Goal: Task Accomplishment & Management: Use online tool/utility

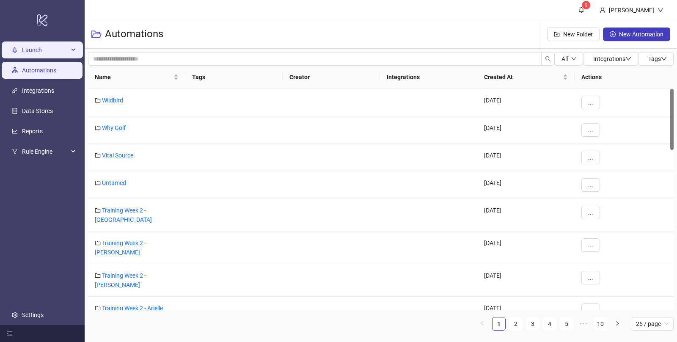
click at [40, 53] on span "Launch" at bounding box center [45, 49] width 47 height 17
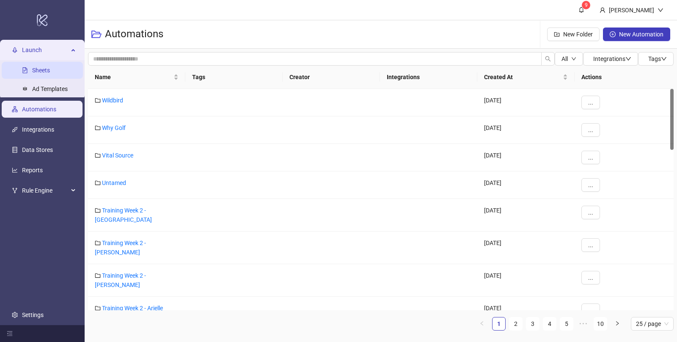
click at [41, 71] on link "Sheets" at bounding box center [41, 70] width 18 height 7
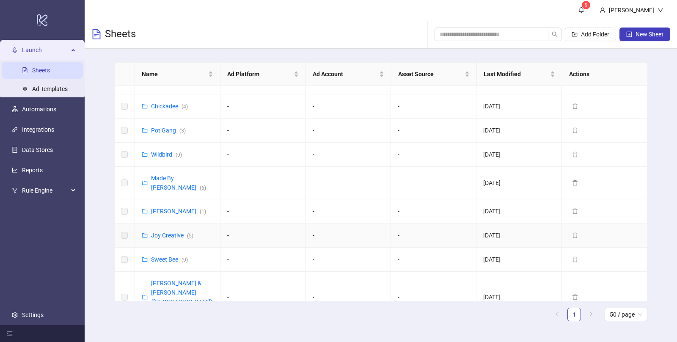
scroll to position [449, 0]
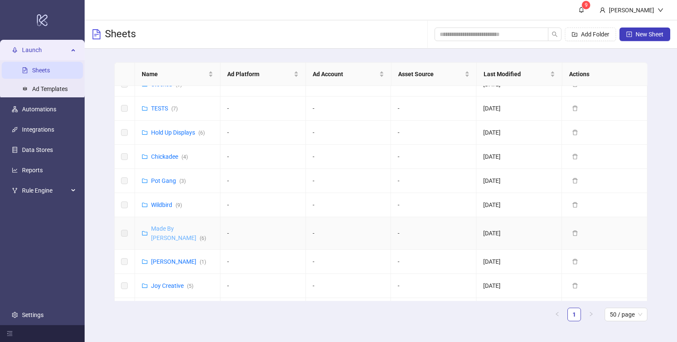
click at [175, 225] on link "Made By [PERSON_NAME] ( 6 )" at bounding box center [178, 233] width 55 height 16
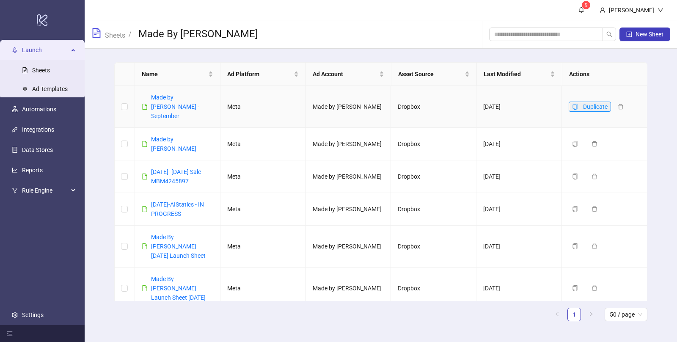
click at [576, 104] on icon "copy" at bounding box center [575, 107] width 5 height 6
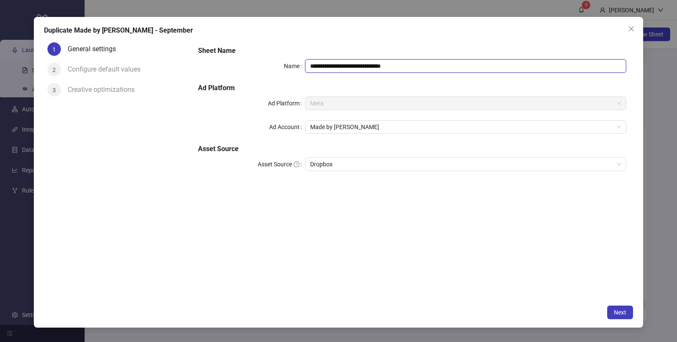
drag, startPoint x: 412, startPoint y: 66, endPoint x: 352, endPoint y: 66, distance: 60.0
click at [352, 66] on input "**********" at bounding box center [465, 66] width 321 height 14
type input "**********"
click at [624, 312] on span "Next" at bounding box center [620, 312] width 12 height 7
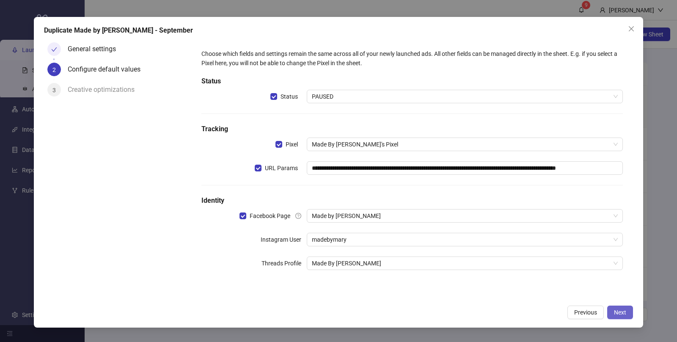
click at [614, 312] on span "Next" at bounding box center [620, 312] width 12 height 7
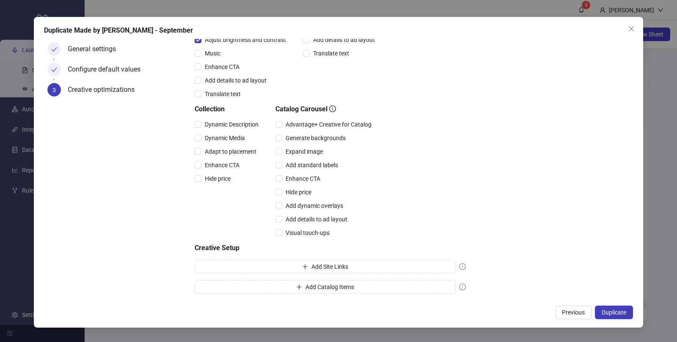
scroll to position [164, 0]
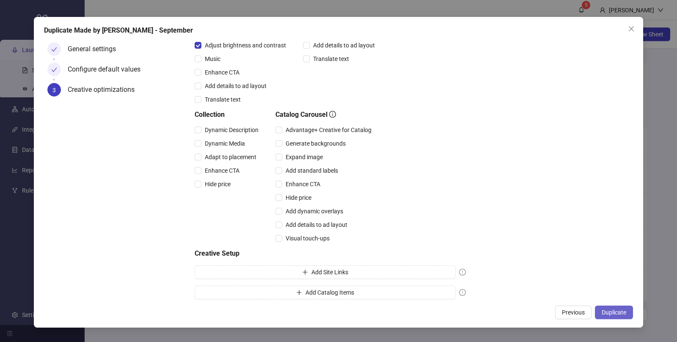
click at [615, 310] on span "Duplicate" at bounding box center [613, 312] width 25 height 7
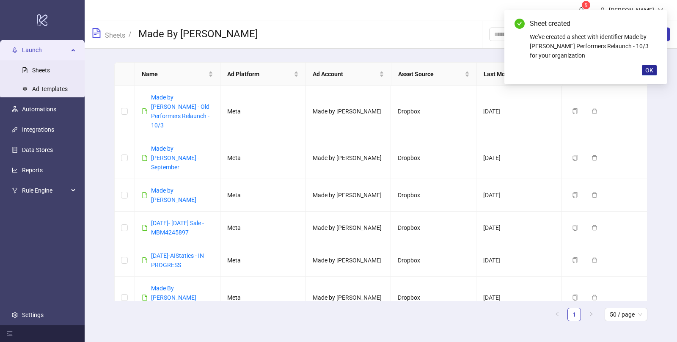
click at [650, 72] on span "OK" at bounding box center [649, 70] width 8 height 7
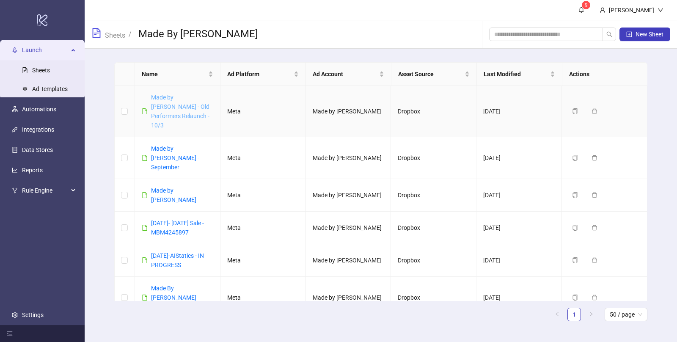
click at [181, 106] on link "Made by [PERSON_NAME] - Old Performers Relaunch - 10/3" at bounding box center [180, 111] width 58 height 35
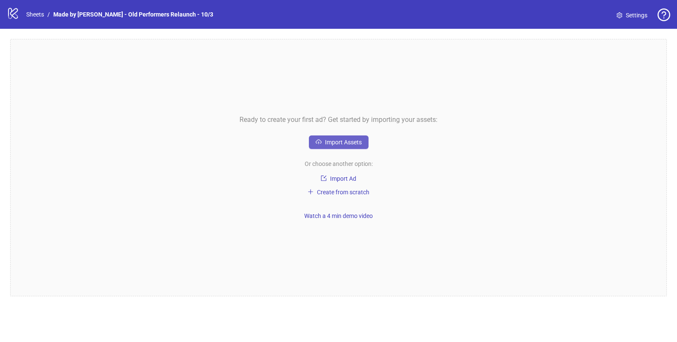
click at [330, 145] on button "Import Assets" at bounding box center [339, 142] width 60 height 14
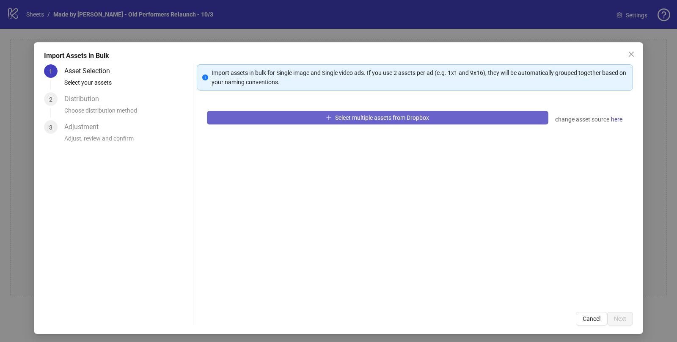
click at [343, 118] on span "Select multiple assets from Dropbox" at bounding box center [382, 117] width 94 height 7
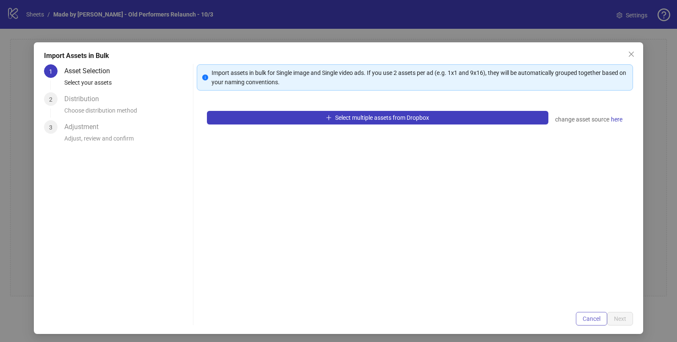
click at [586, 322] on button "Cancel" at bounding box center [591, 319] width 31 height 14
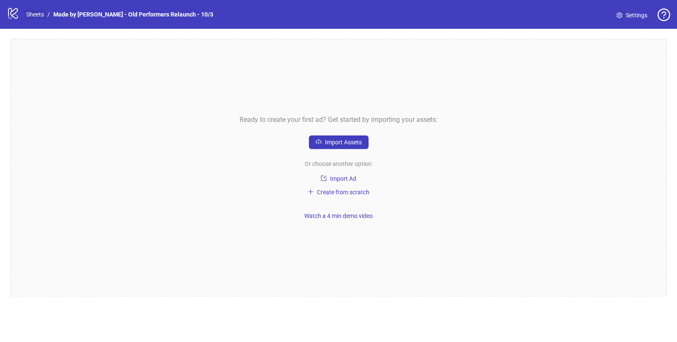
click at [34, 16] on link "Sheets" at bounding box center [35, 14] width 21 height 9
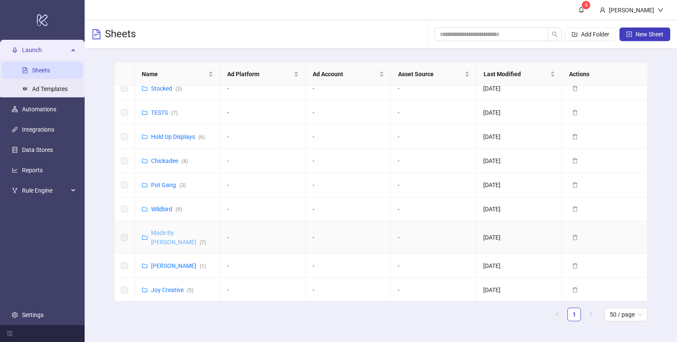
click at [173, 229] on link "Made By [PERSON_NAME] ( 7 )" at bounding box center [178, 237] width 55 height 16
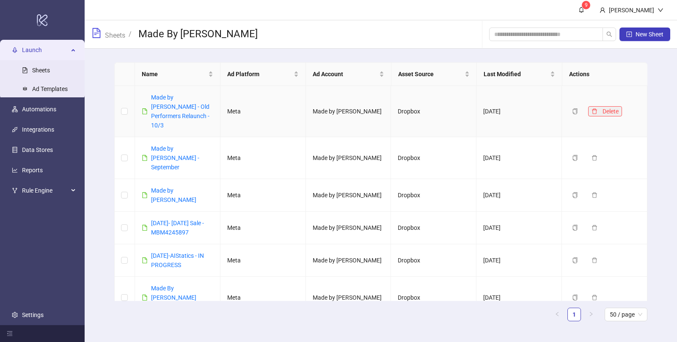
click at [593, 108] on icon "delete" at bounding box center [594, 111] width 6 height 6
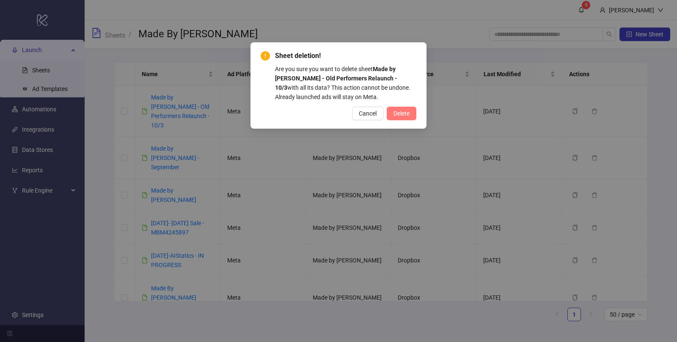
click at [403, 112] on span "Delete" at bounding box center [401, 113] width 16 height 7
